Goal: Use online tool/utility: Use online tool/utility

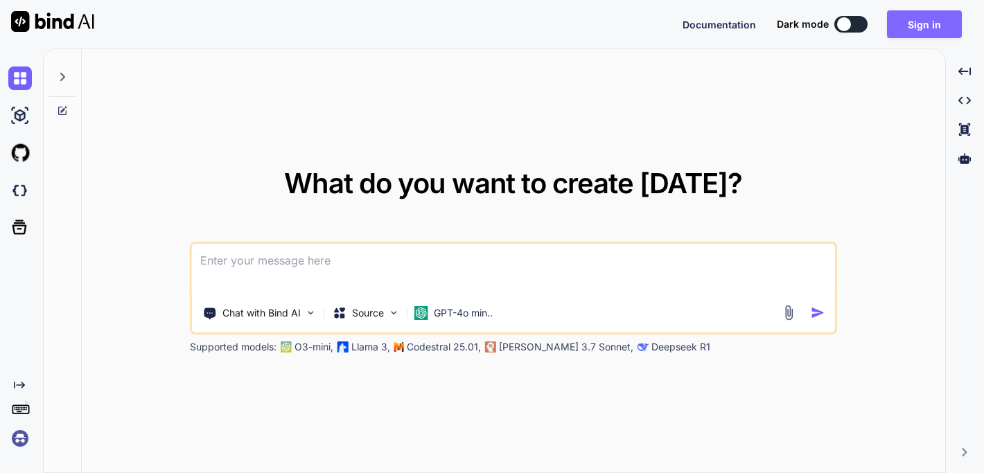
click at [910, 24] on button "Sign in" at bounding box center [924, 24] width 75 height 28
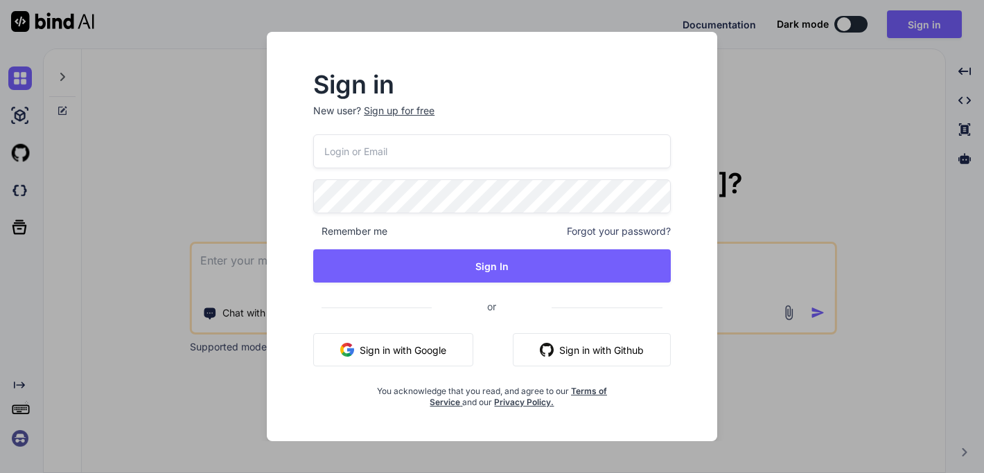
click at [399, 350] on button "Sign in with Google" at bounding box center [393, 349] width 160 height 33
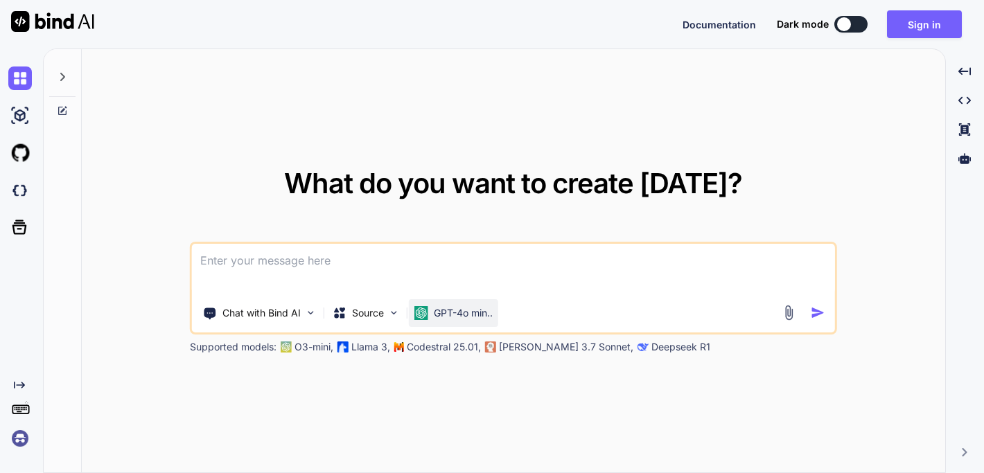
click at [462, 311] on p "GPT-4o min.." at bounding box center [463, 313] width 59 height 14
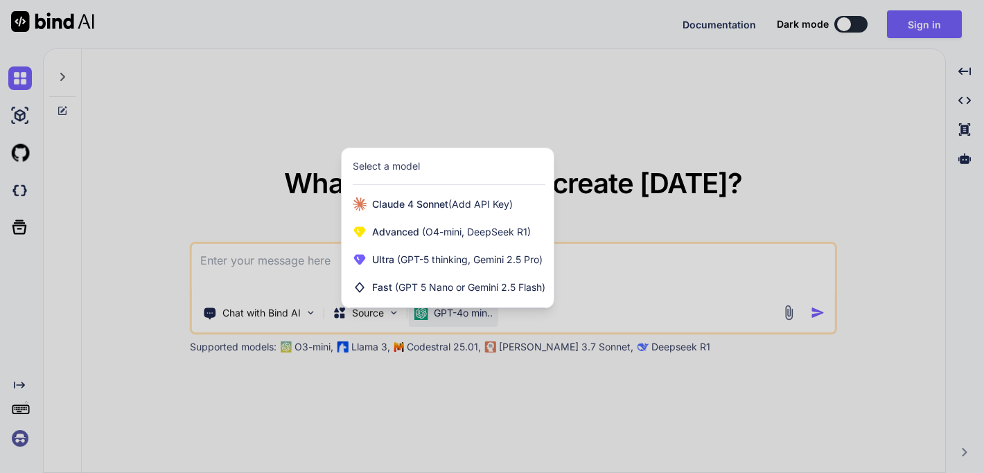
click at [267, 275] on div at bounding box center [492, 236] width 984 height 473
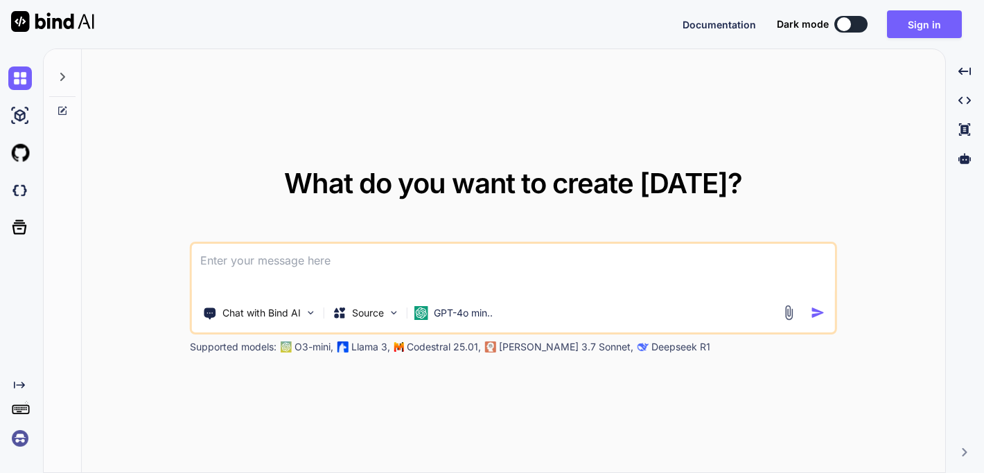
click at [264, 272] on textarea at bounding box center [513, 269] width 643 height 51
paste textarea
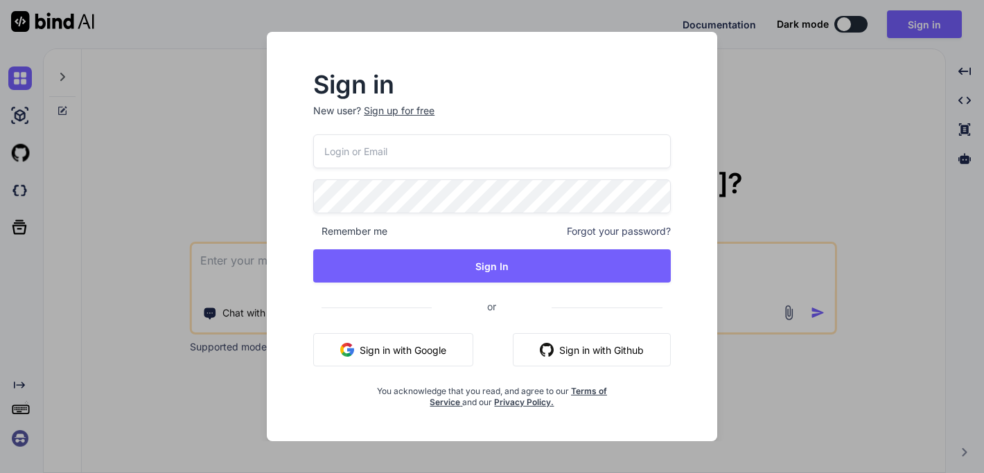
click at [832, 184] on div "Sign in New user? Sign up for free Remember me Forgot your password? Sign In or…" at bounding box center [492, 236] width 984 height 473
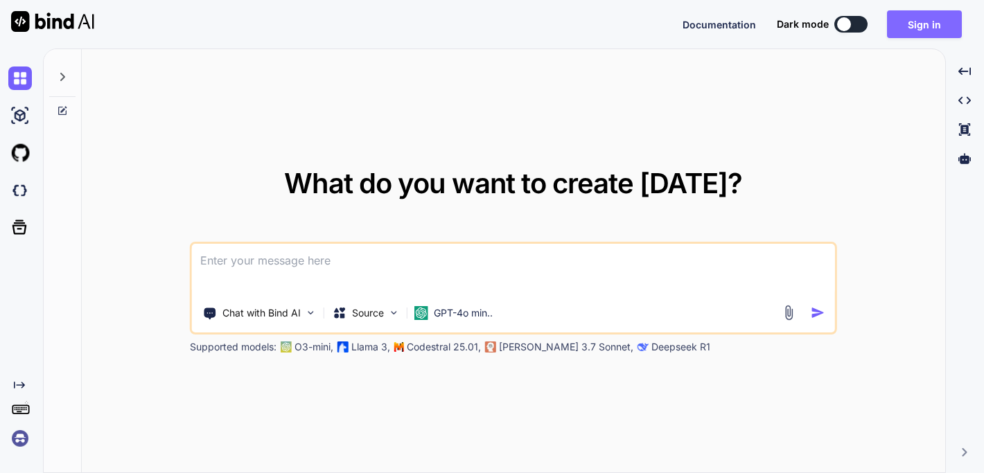
click at [923, 14] on button "Sign in" at bounding box center [924, 24] width 75 height 28
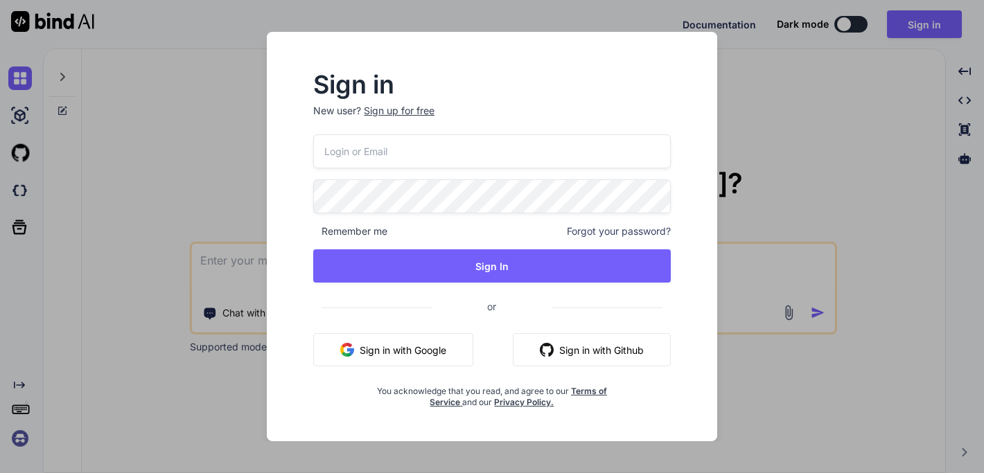
click at [417, 335] on button "Sign in with Google" at bounding box center [393, 349] width 160 height 33
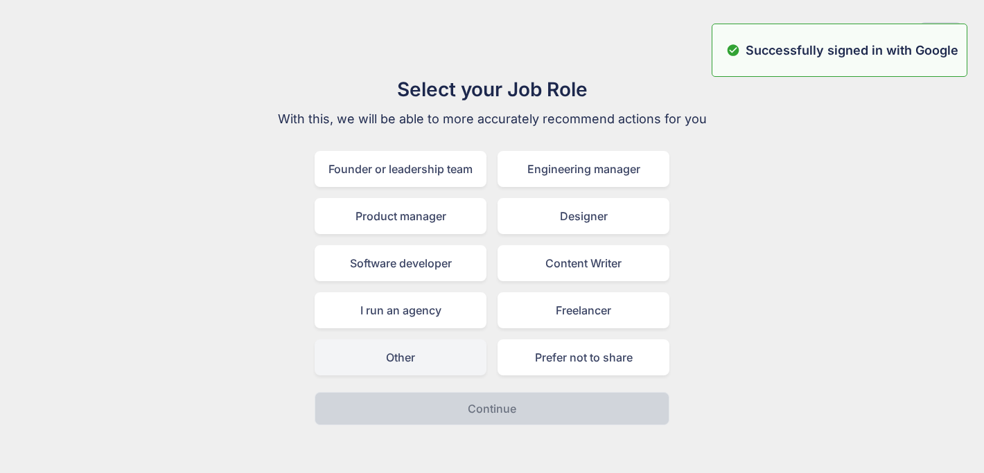
click at [424, 362] on div "Other" at bounding box center [401, 358] width 172 height 36
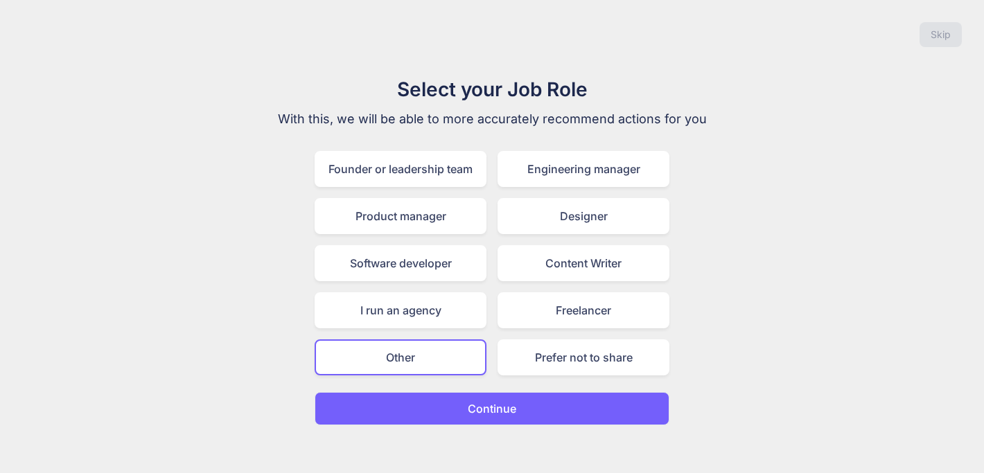
click at [461, 407] on button "Continue" at bounding box center [492, 408] width 355 height 33
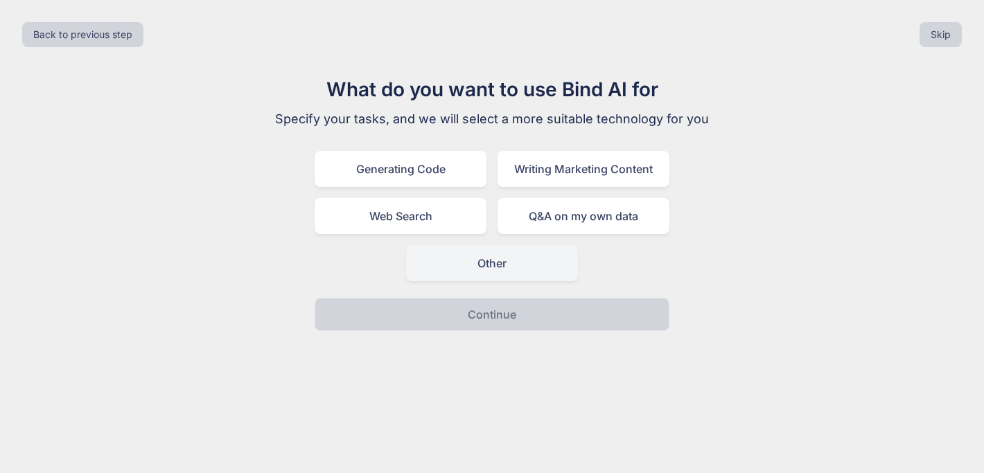
click at [479, 259] on div "Other" at bounding box center [492, 263] width 172 height 36
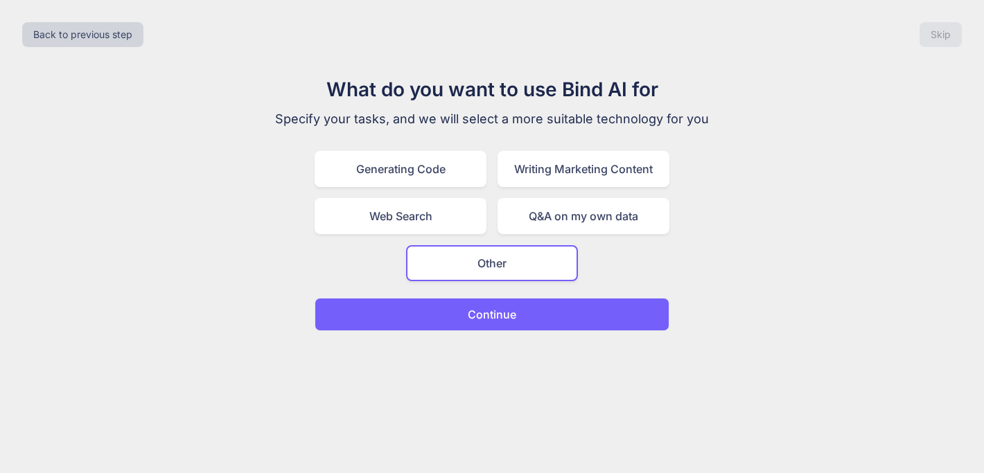
click at [507, 329] on button "Continue" at bounding box center [492, 314] width 355 height 33
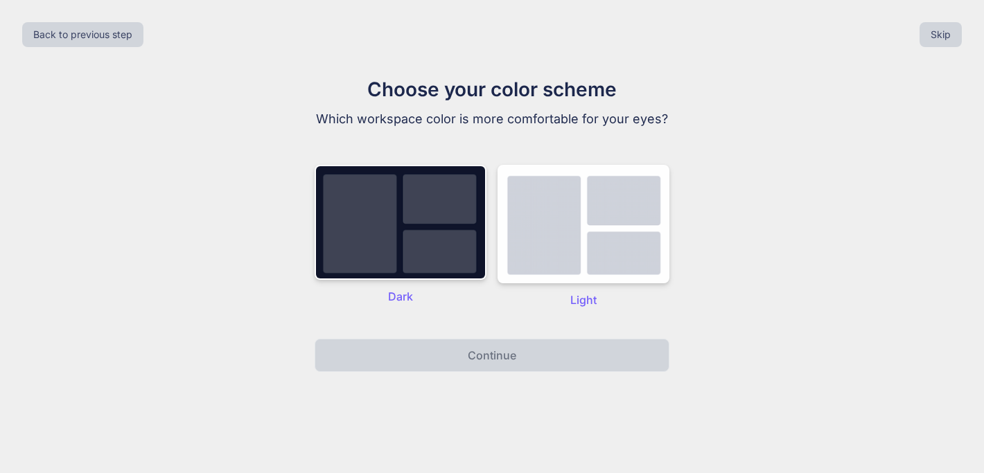
click at [469, 418] on div "Back to previous step Skip Choose your color scheme Which workspace color is mo…" at bounding box center [492, 236] width 984 height 473
click at [577, 297] on p "Light" at bounding box center [584, 300] width 172 height 17
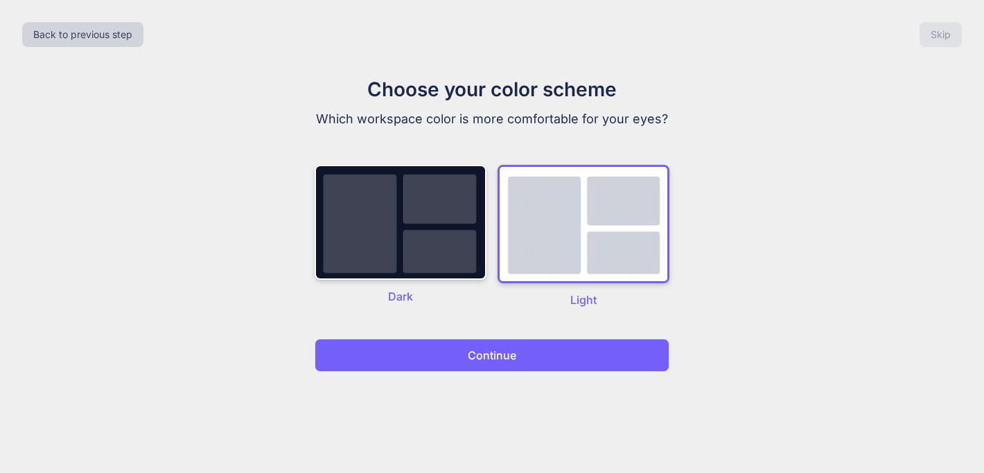
click at [531, 356] on button "Continue" at bounding box center [492, 355] width 355 height 33
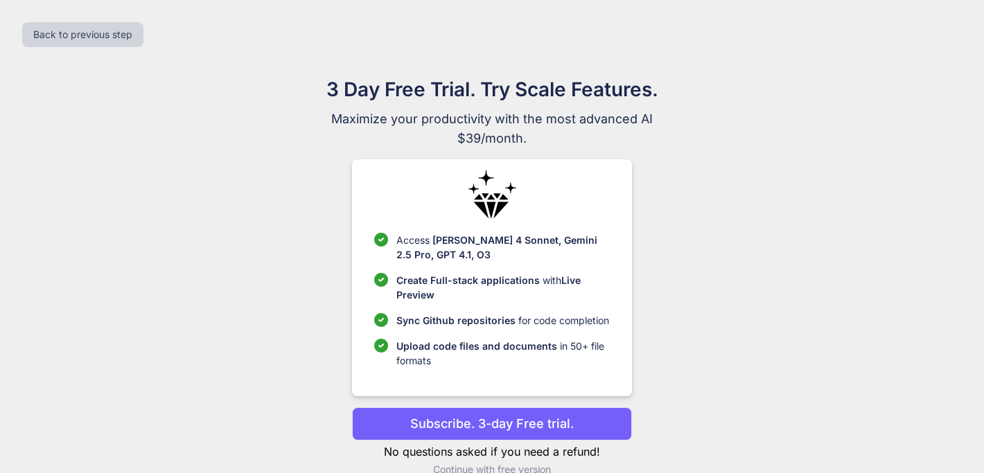
scroll to position [25, 0]
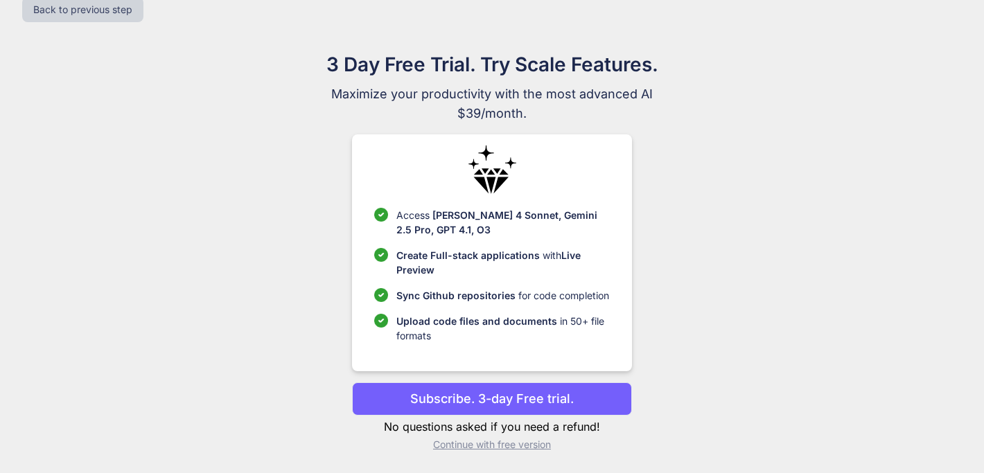
click at [502, 449] on p "Continue with free version" at bounding box center [491, 445] width 279 height 14
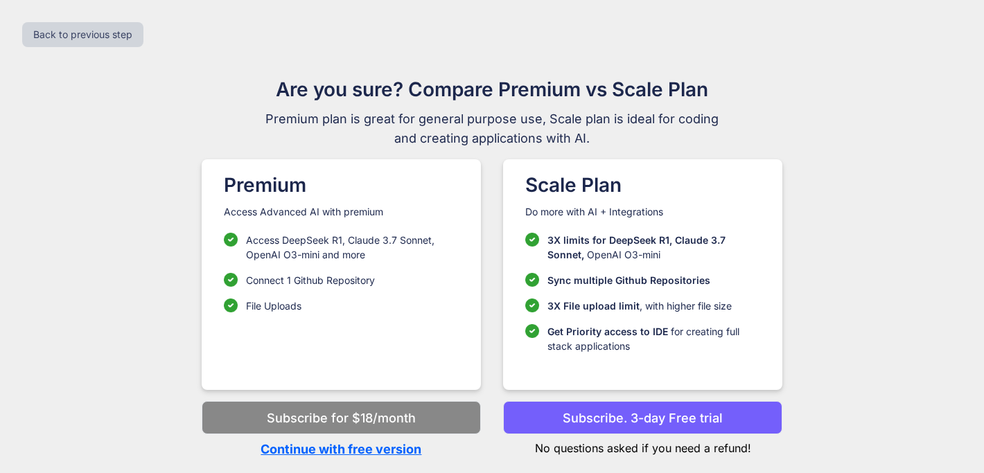
click at [406, 450] on p "Continue with free version" at bounding box center [341, 449] width 279 height 19
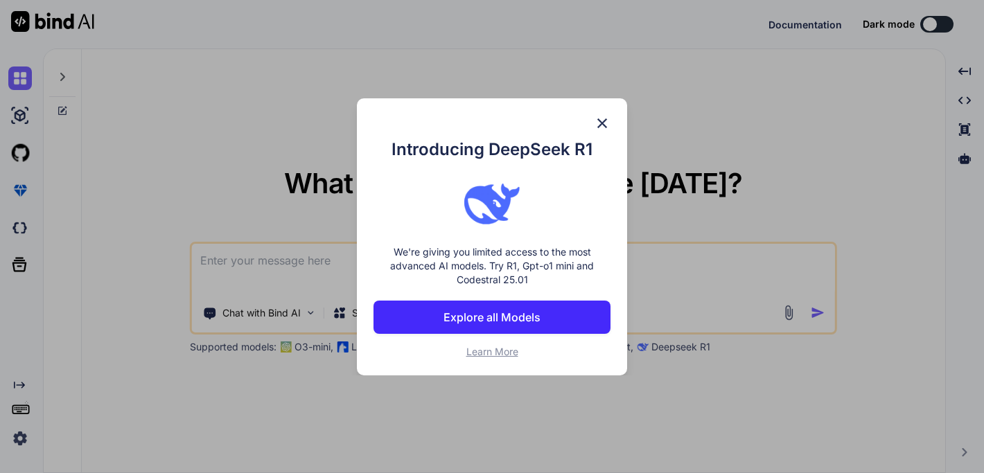
click at [594, 129] on img at bounding box center [602, 123] width 17 height 17
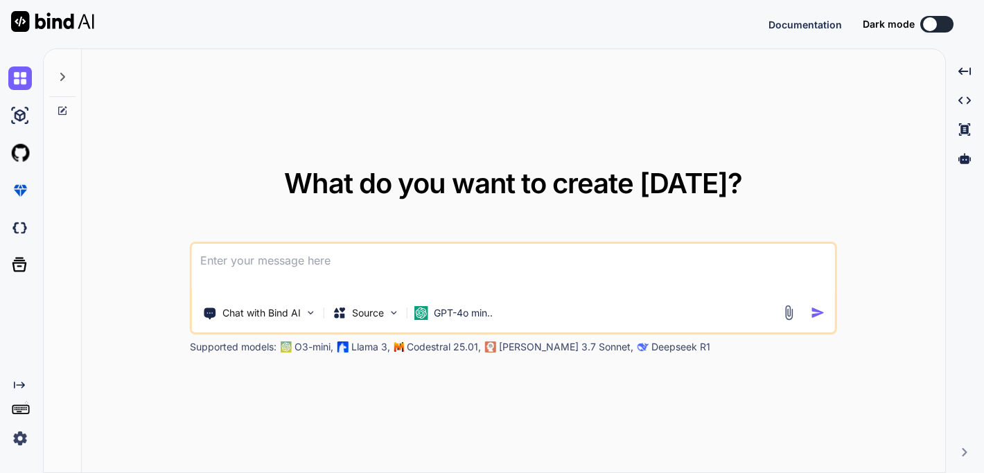
click at [419, 256] on textarea at bounding box center [513, 269] width 643 height 51
paste textarea "Saya ingin membuat aplikasi web klinik kecantikan menggunakan Laravel sebagai b…"
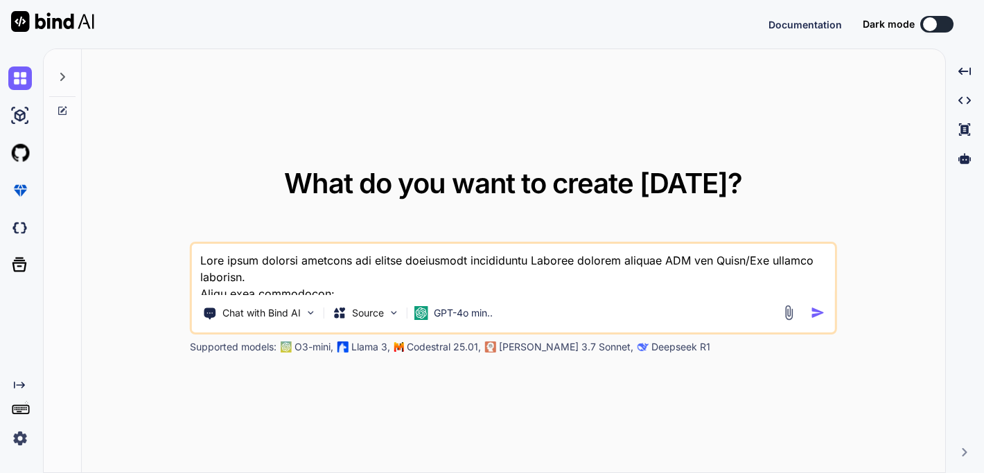
scroll to position [451, 0]
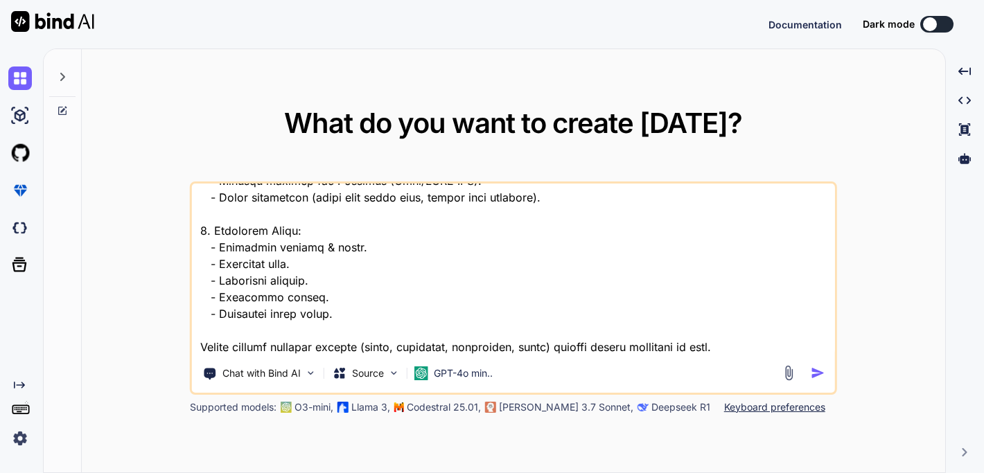
type textarea "Saya ingin membuat aplikasi web klinik kecantikan menggunakan Laravel sebagai b…"
click at [825, 371] on img "button" at bounding box center [818, 373] width 15 height 15
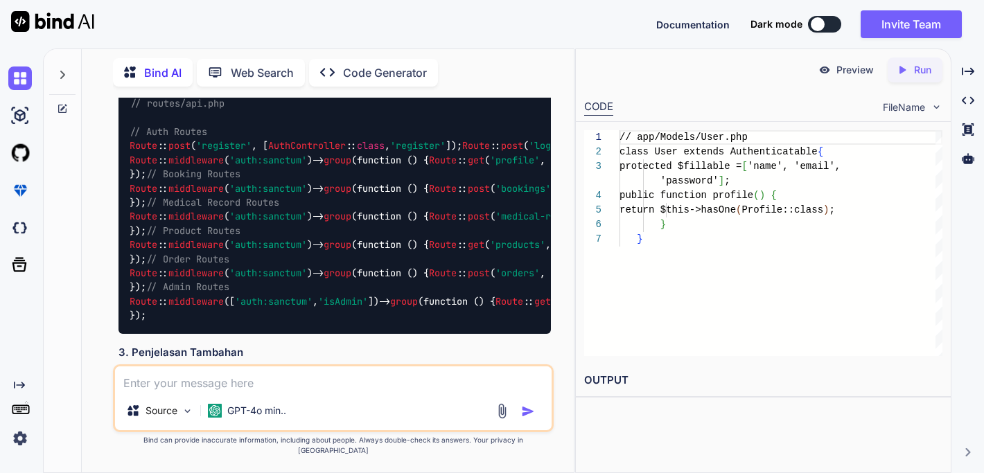
scroll to position [3180, 0]
